Goal: Task Accomplishment & Management: Complete application form

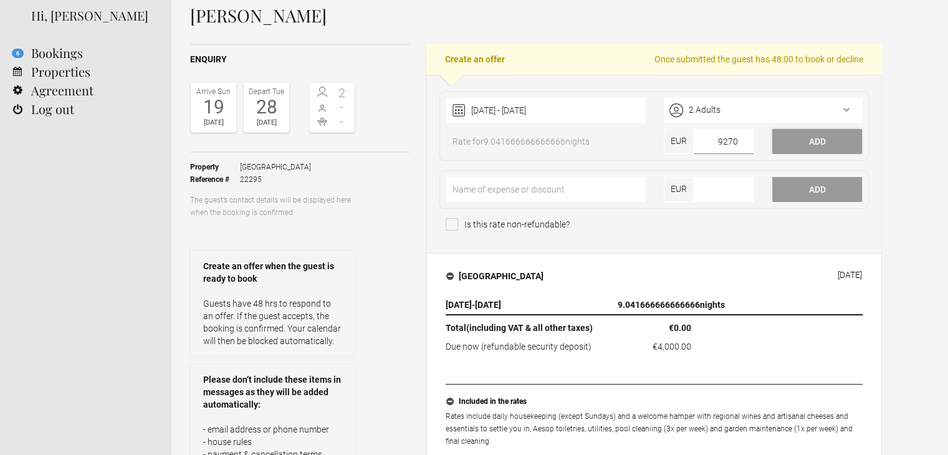
type input"] "9270"
click at [796, 143] on button "Add" at bounding box center [817, 141] width 90 height 25
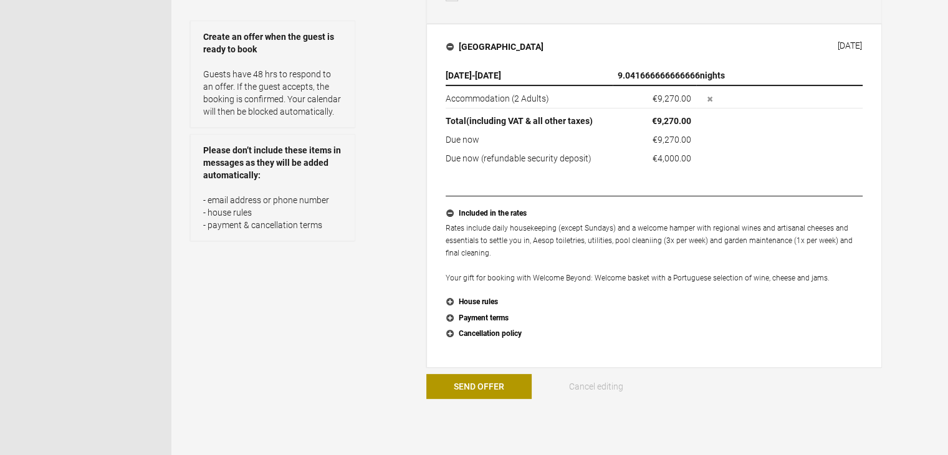
scroll to position [312, 0]
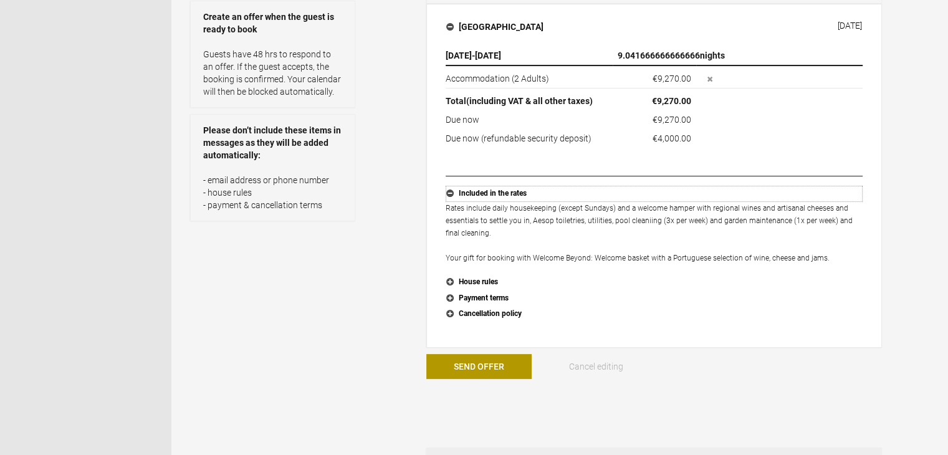
click at [453, 191] on button "Included in the rates" at bounding box center [654, 194] width 417 height 16
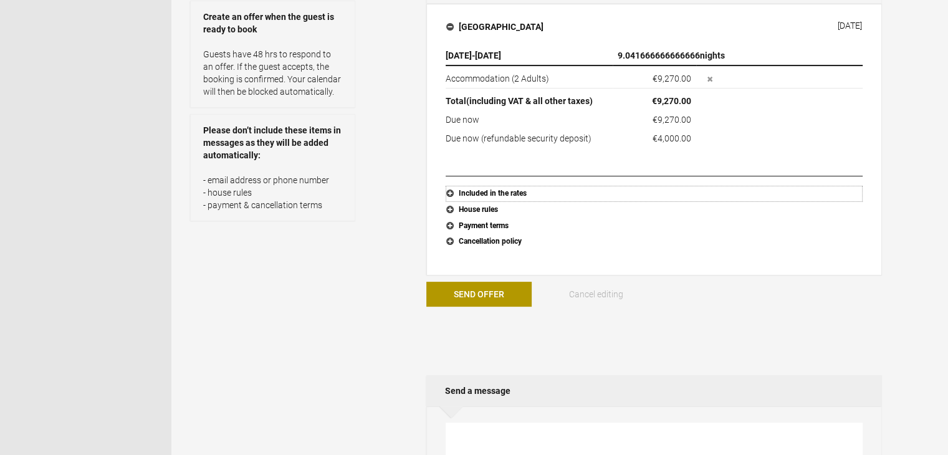
scroll to position [249, 0]
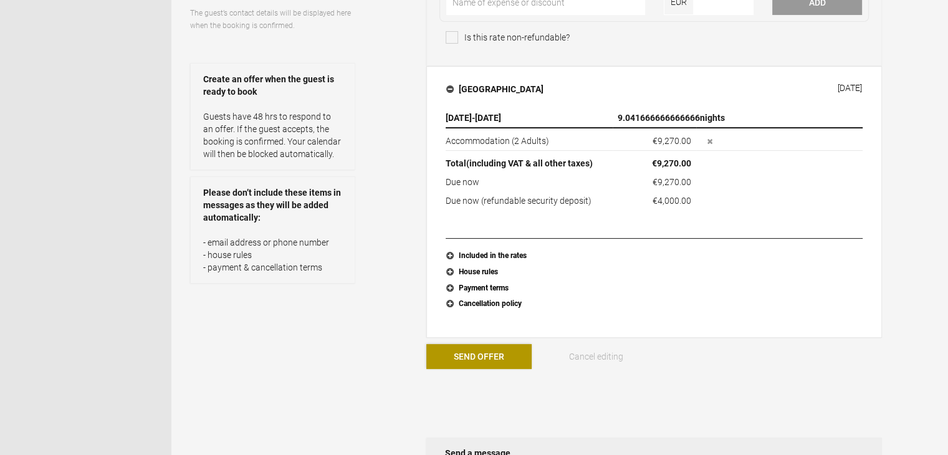
click at [486, 360] on button "Send Offer" at bounding box center [478, 356] width 105 height 25
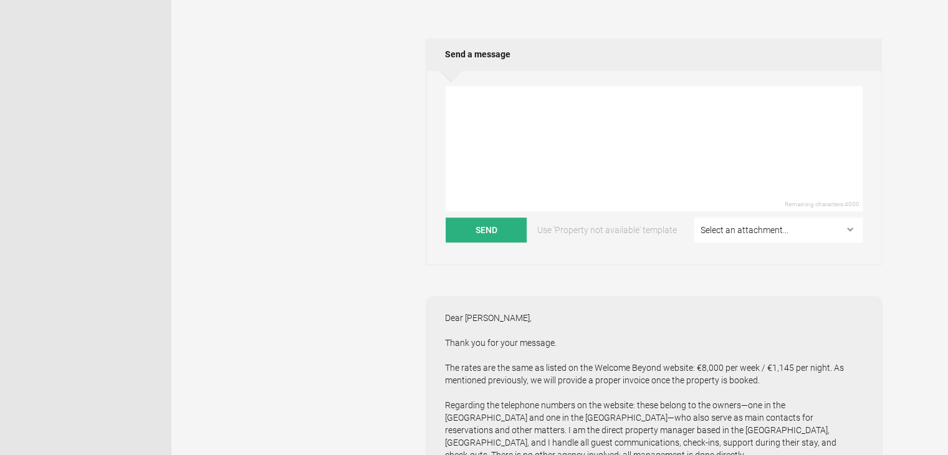
scroll to position [810, 0]
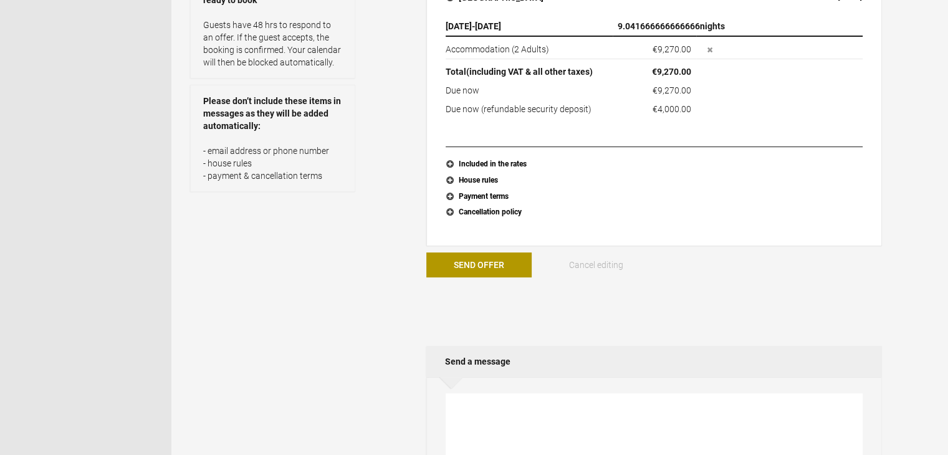
scroll to position [374, 0]
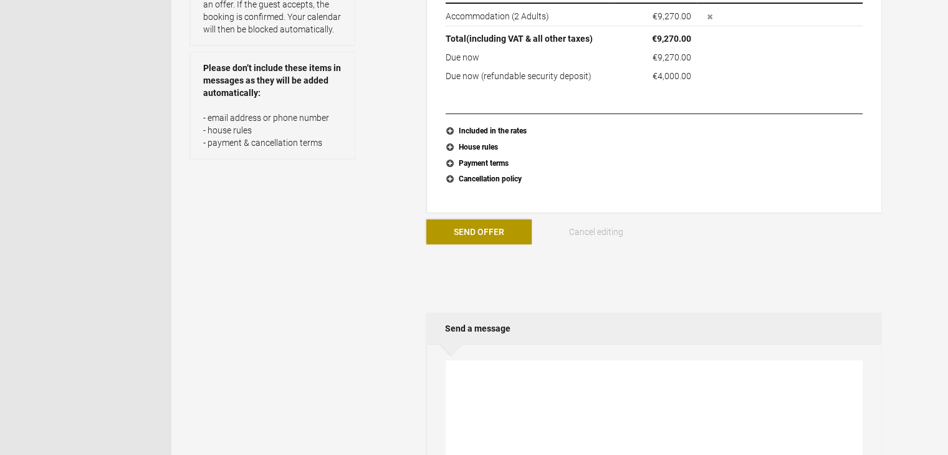
click at [489, 234] on button "Send Offer" at bounding box center [478, 231] width 105 height 25
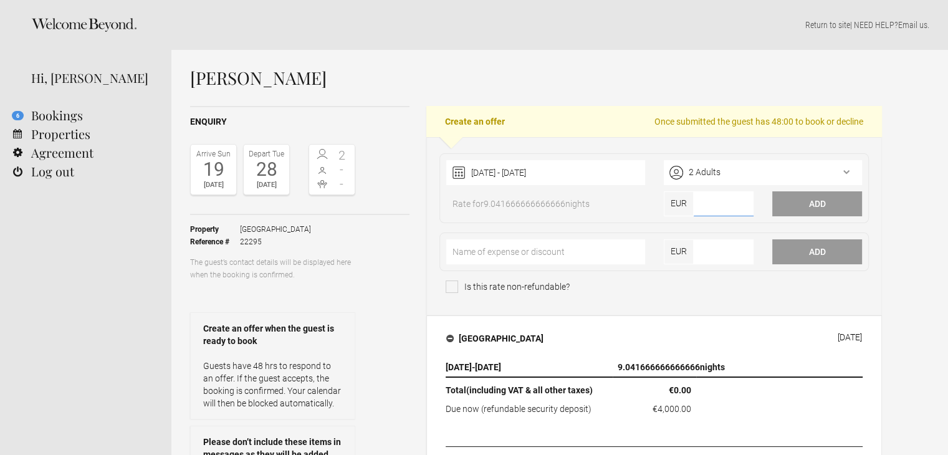
click at [721, 203] on input"] "number" at bounding box center [724, 203] width 60 height 25
type input"] "9270"
click at [823, 199] on button "Add" at bounding box center [817, 203] width 90 height 25
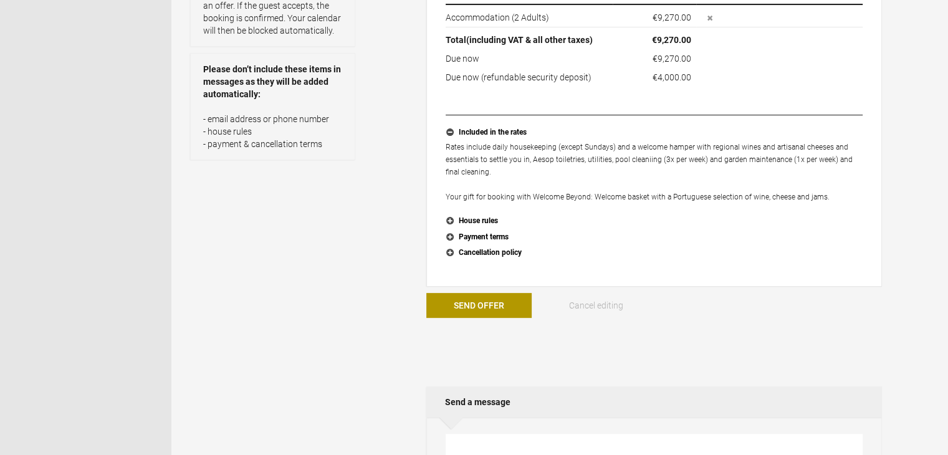
scroll to position [374, 0]
click at [450, 128] on button "Included in the rates" at bounding box center [654, 131] width 417 height 16
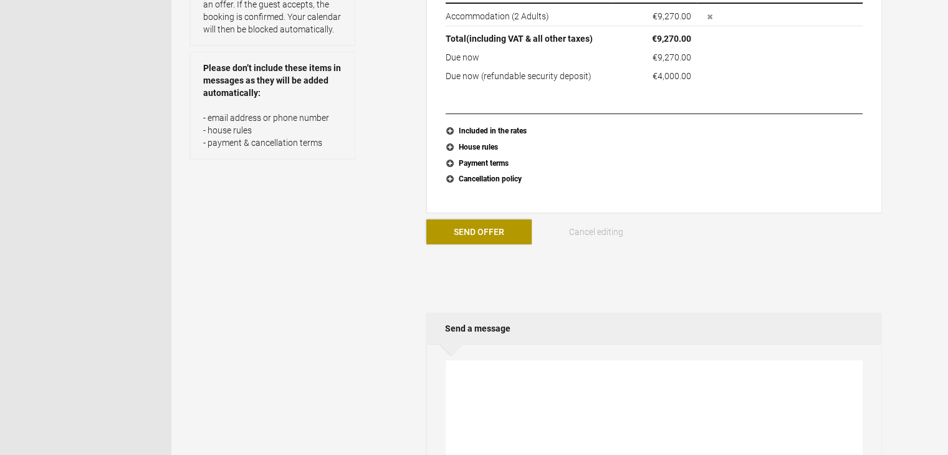
click at [484, 231] on button "Send Offer" at bounding box center [478, 231] width 105 height 25
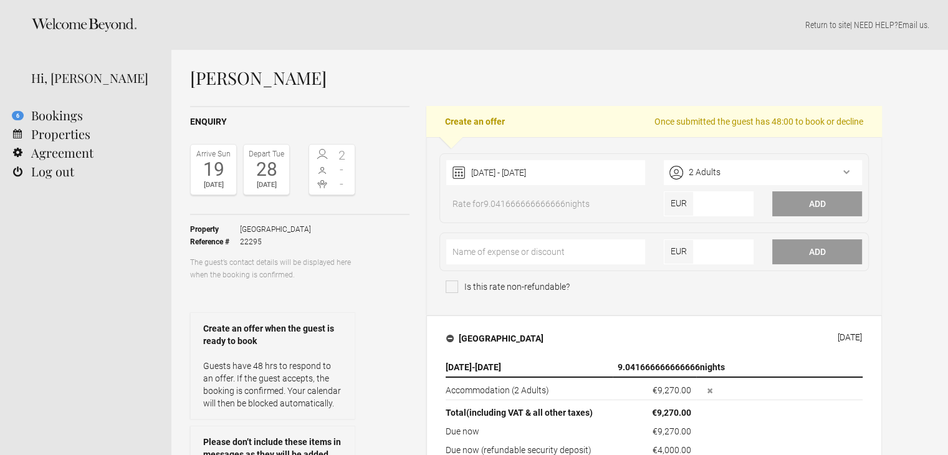
click at [262, 183] on div "[DATE]" at bounding box center [266, 185] width 39 height 12
click at [199, 175] on div "19" at bounding box center [213, 169] width 39 height 19
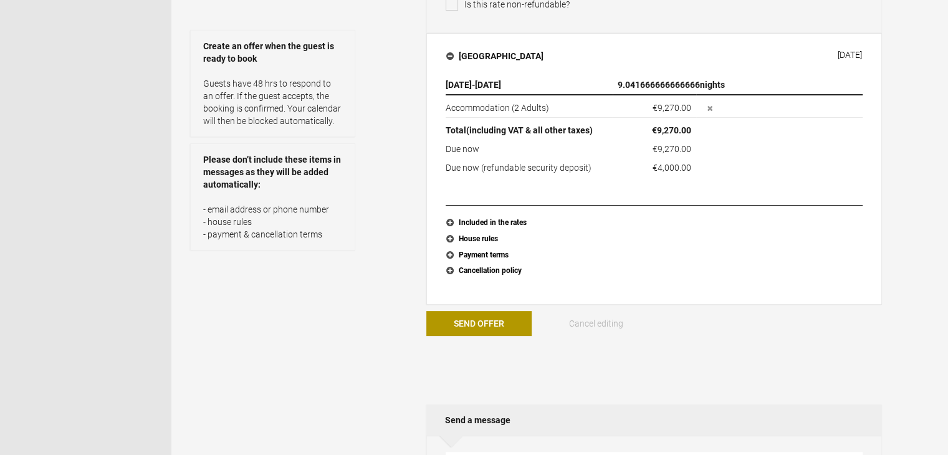
scroll to position [249, 0]
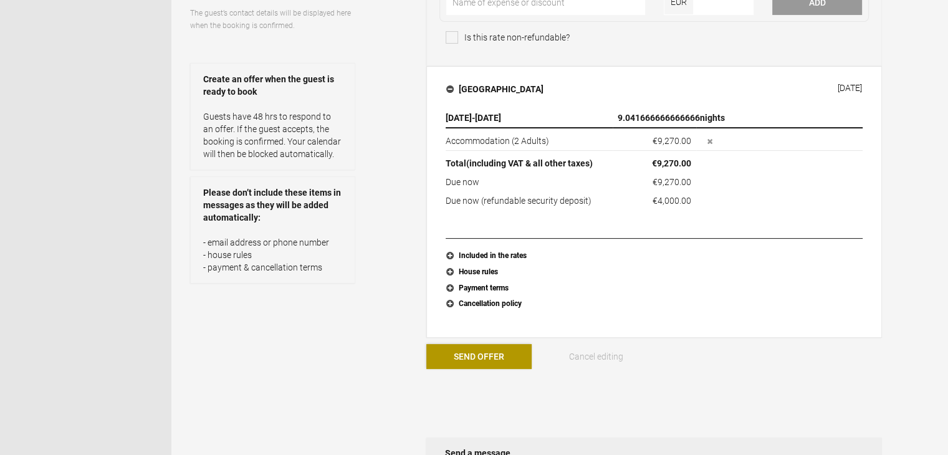
click at [494, 345] on button "Send Offer" at bounding box center [478, 356] width 105 height 25
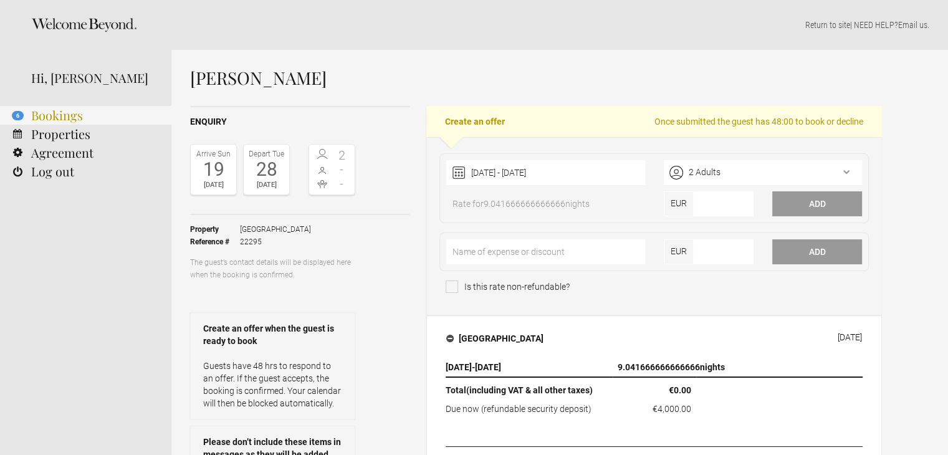
click at [59, 117] on link "6 Bookings" at bounding box center [85, 115] width 171 height 19
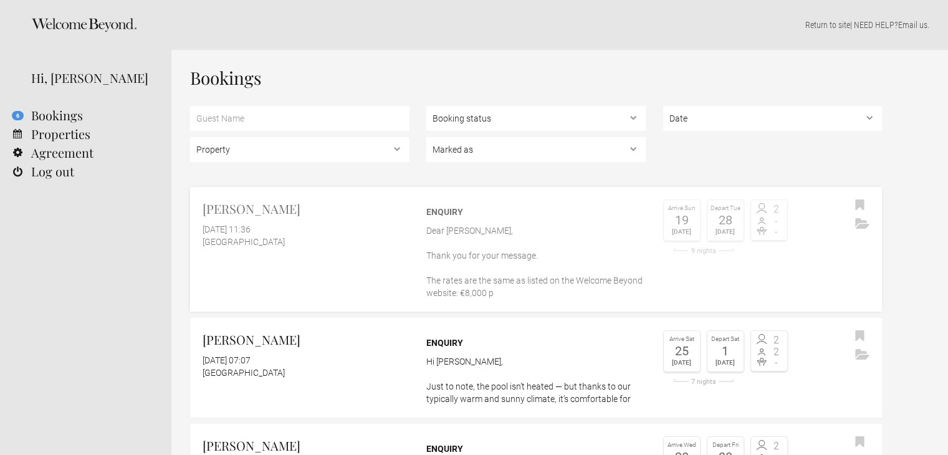
click at [727, 271] on link "Doreen Brade 29 September 2025 at 11:36 Casa Algarve Enquiry Dear Doreen, Thank…" at bounding box center [536, 249] width 692 height 125
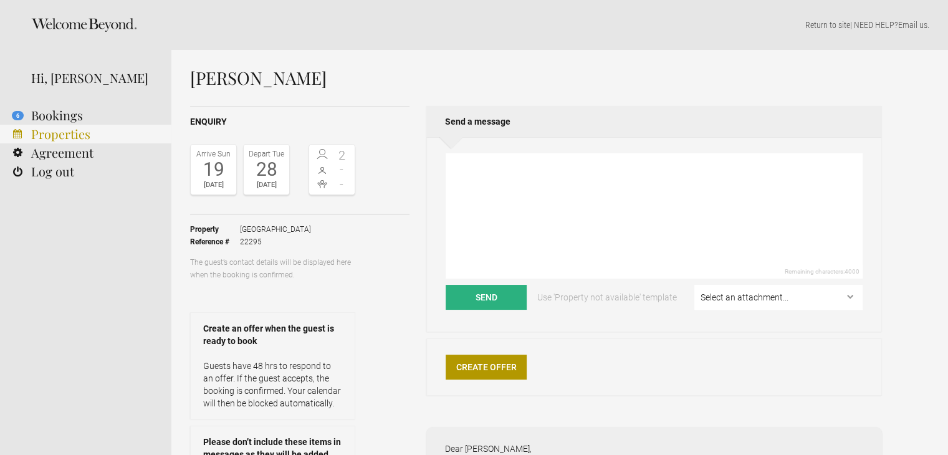
click at [89, 135] on link "Properties" at bounding box center [85, 134] width 171 height 19
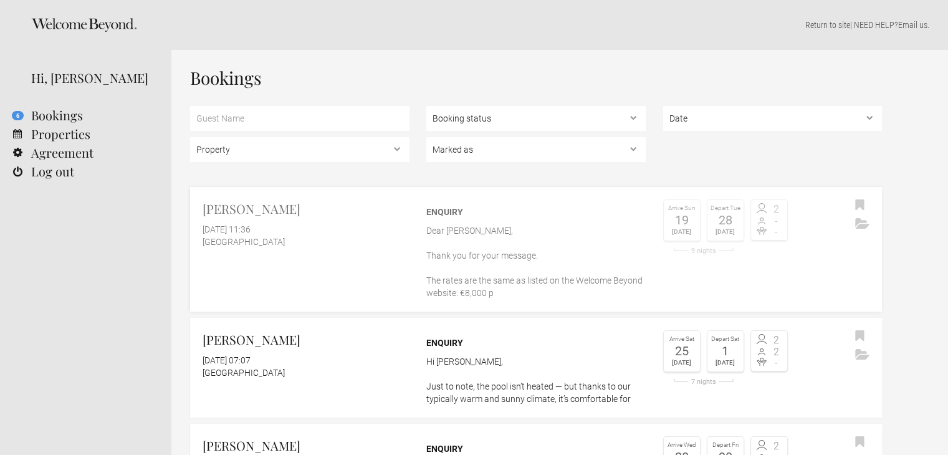
click at [431, 228] on p "Dear Doreen, Thank you for your message. The rates are the same as listed on th…" at bounding box center [535, 261] width 219 height 75
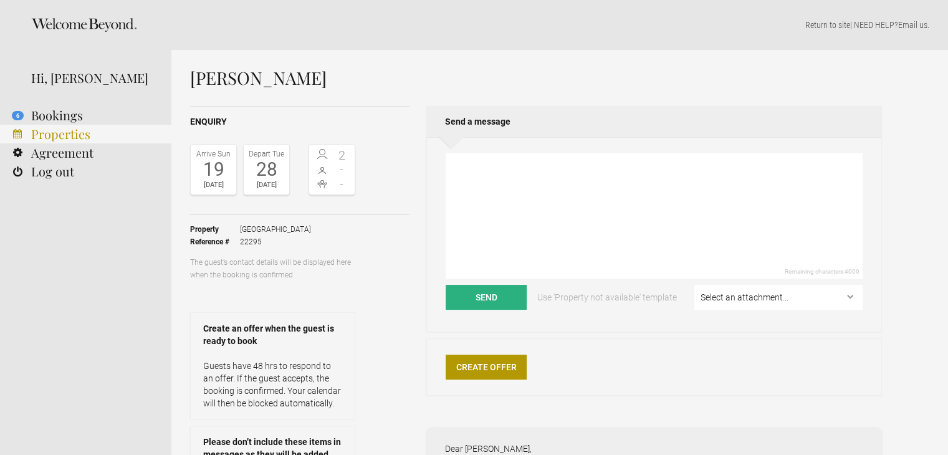
click at [52, 134] on link "Properties" at bounding box center [85, 134] width 171 height 19
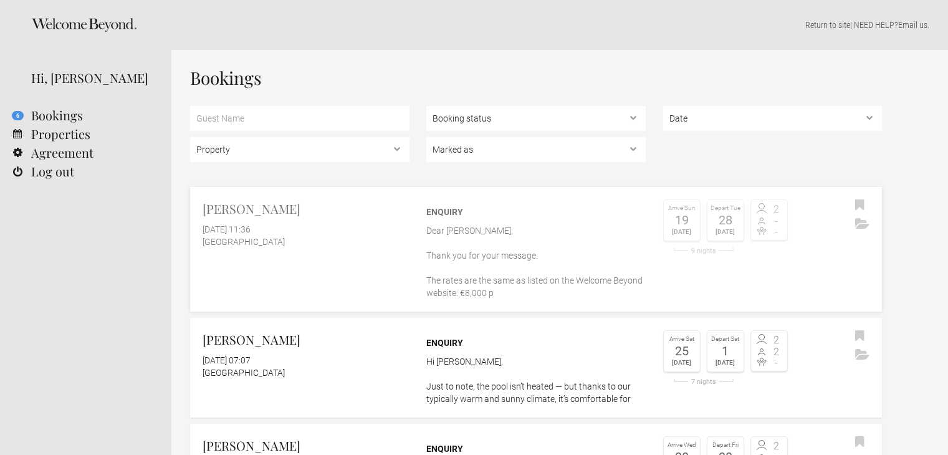
click at [481, 259] on p "Dear Doreen, Thank you for your message. The rates are the same as listed on th…" at bounding box center [535, 261] width 219 height 75
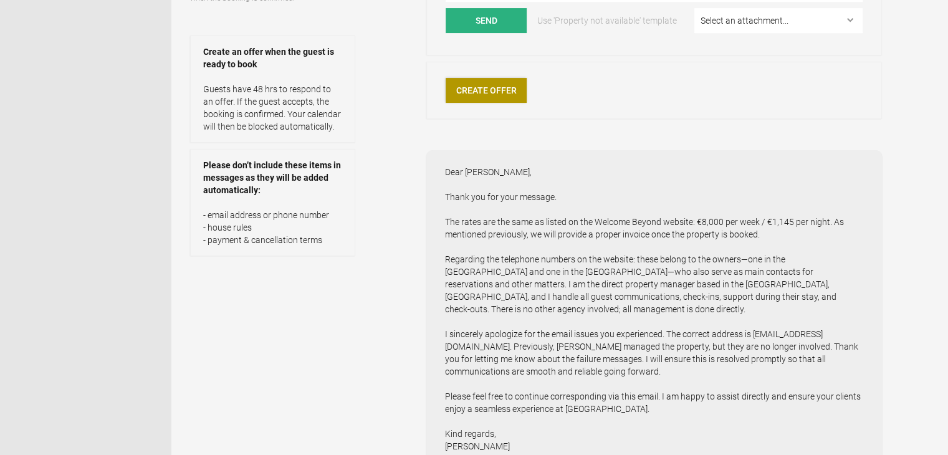
scroll to position [249, 0]
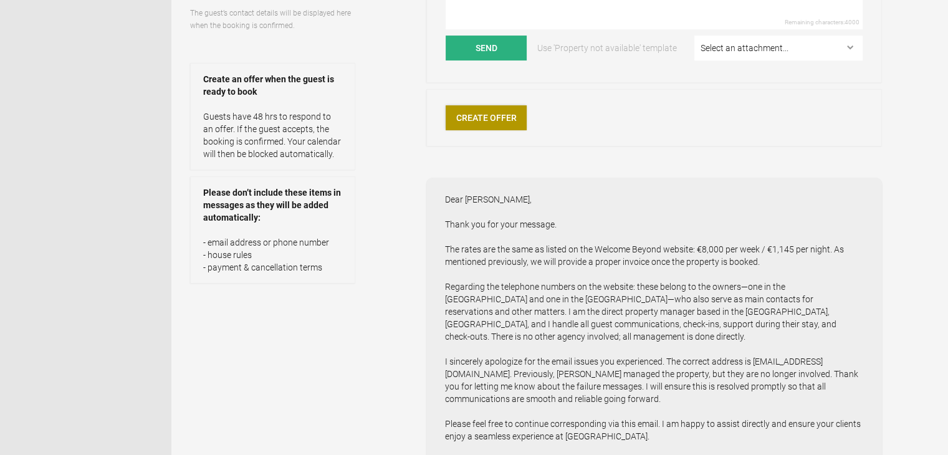
click at [466, 124] on link "Create Offer" at bounding box center [486, 117] width 81 height 25
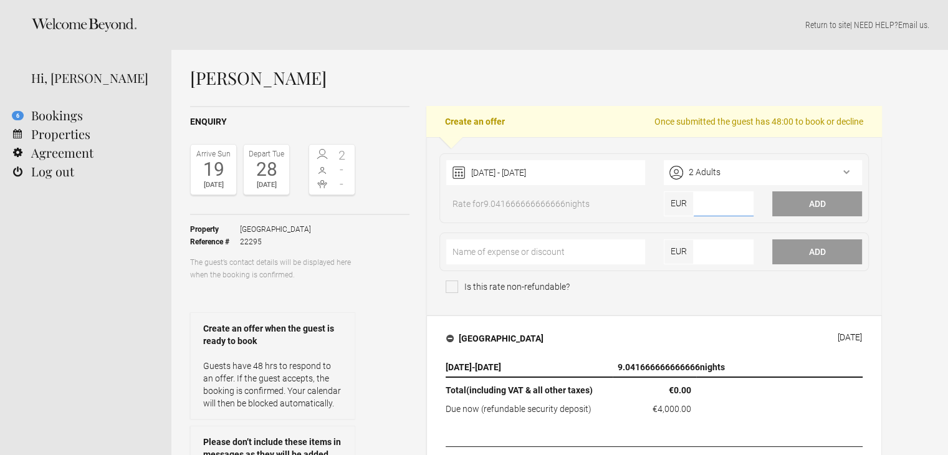
click at [732, 199] on input"] "number" at bounding box center [724, 203] width 60 height 25
type input"] "9270"
click at [845, 209] on button "Add" at bounding box center [817, 203] width 90 height 25
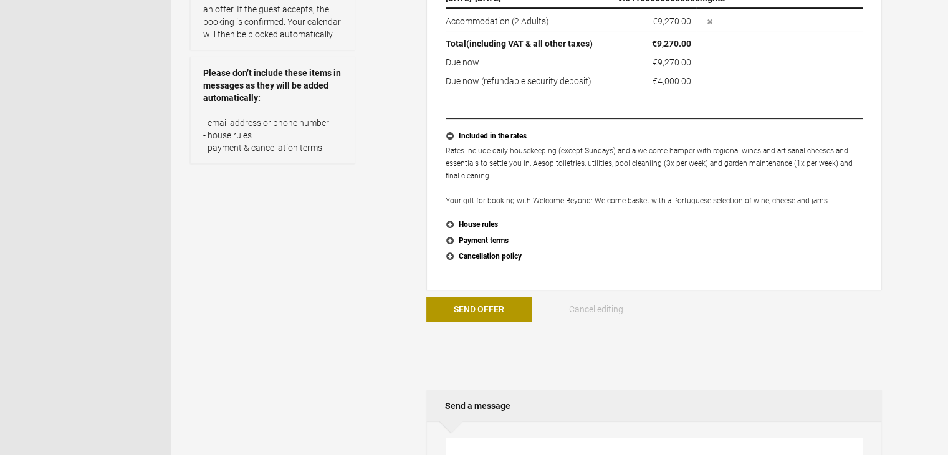
scroll to position [374, 0]
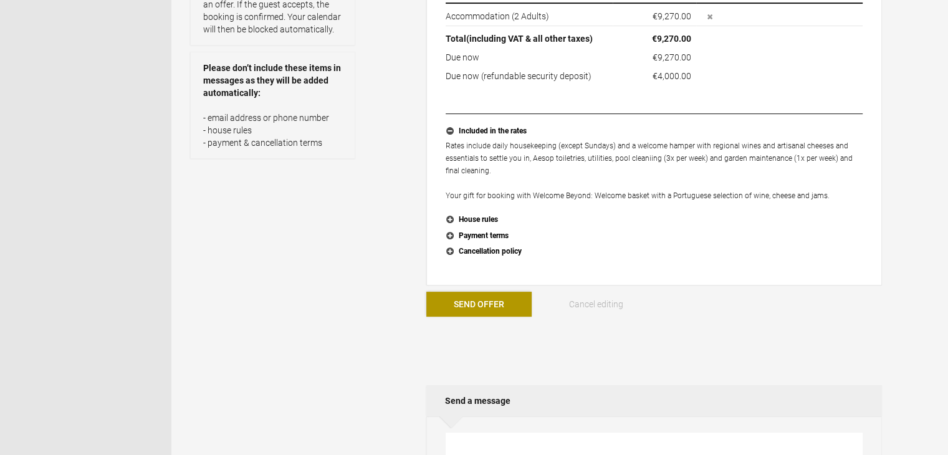
click at [506, 304] on button "Send Offer" at bounding box center [478, 304] width 105 height 25
click at [506, 297] on button "Send Offer" at bounding box center [478, 304] width 105 height 25
click at [496, 302] on button "Send Offer" at bounding box center [478, 304] width 105 height 25
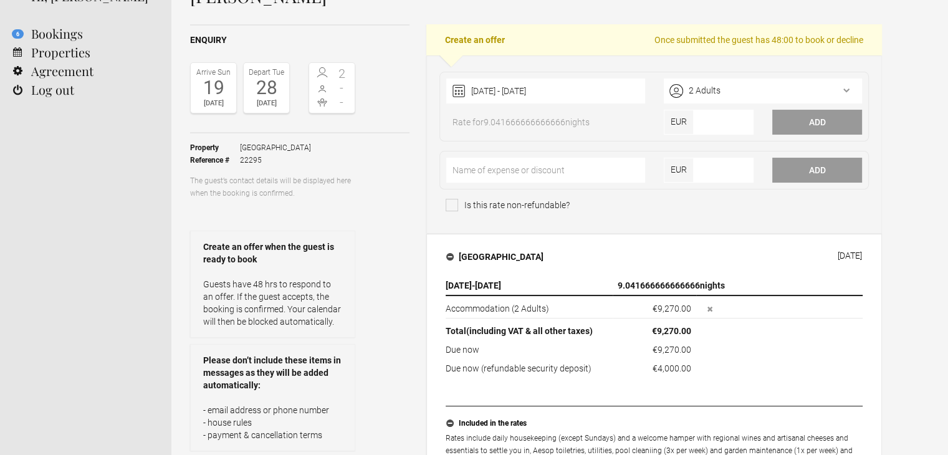
scroll to position [62, 0]
